Goal: Information Seeking & Learning: Learn about a topic

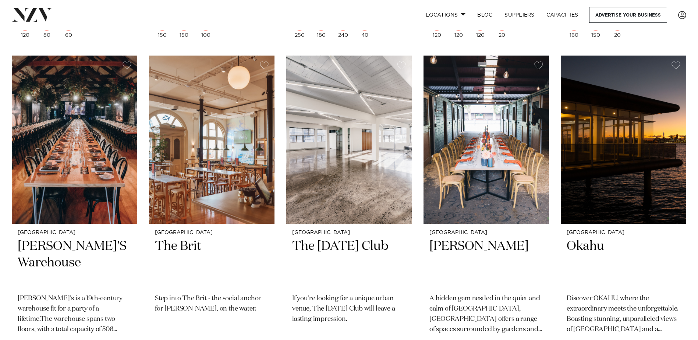
scroll to position [4563, 0]
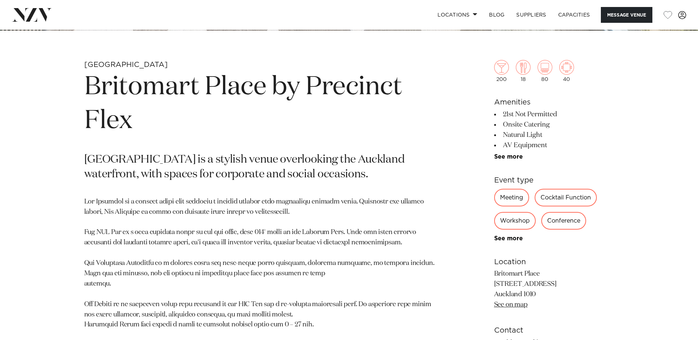
scroll to position [142, 0]
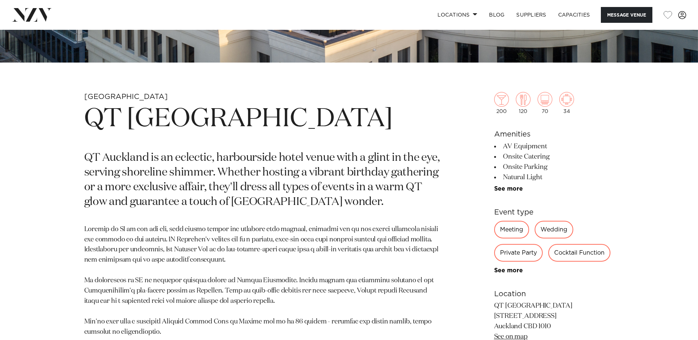
scroll to position [184, 0]
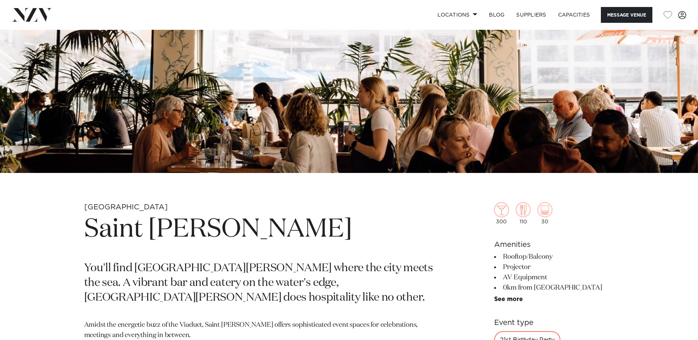
scroll to position [110, 0]
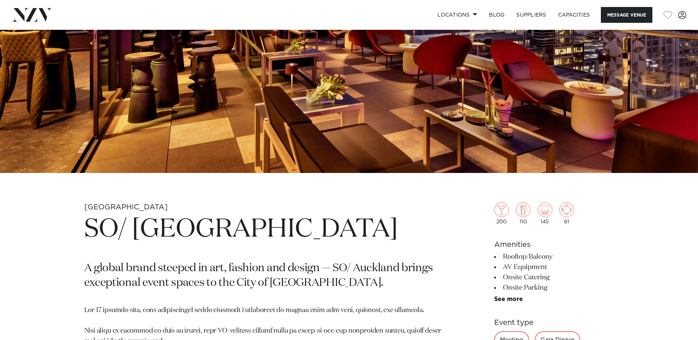
scroll to position [221, 0]
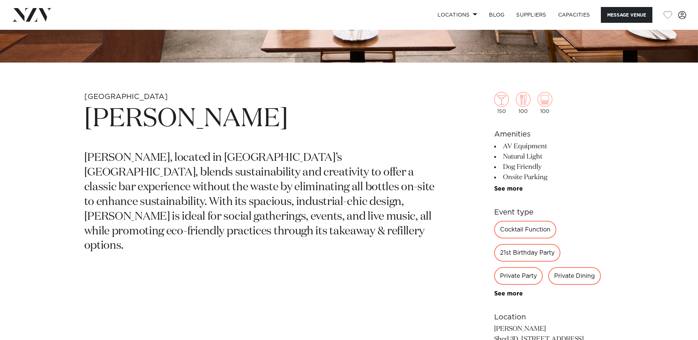
scroll to position [221, 0]
